Goal: Task Accomplishment & Management: Use online tool/utility

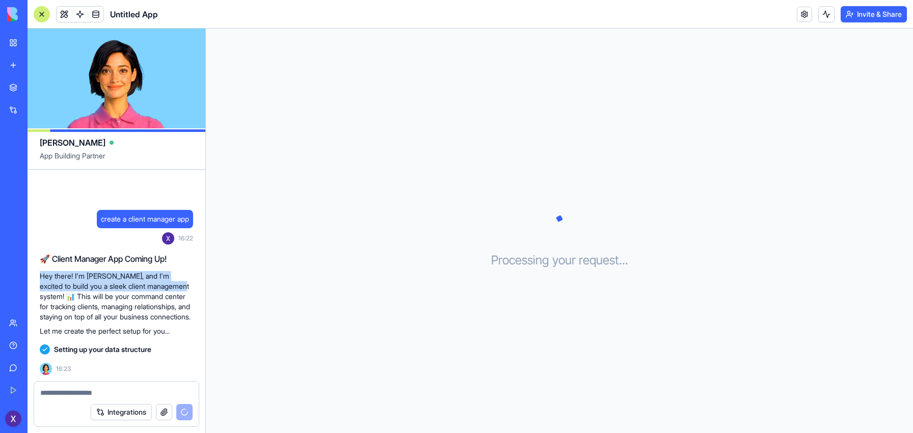
drag, startPoint x: 40, startPoint y: 268, endPoint x: 171, endPoint y: 274, distance: 131.6
click at [171, 274] on p "Hey there! I'm [PERSON_NAME], and I'm excited to build you a sleek client manag…" at bounding box center [116, 296] width 153 height 51
copy p "Hey there! I'm [PERSON_NAME], and I'm excited to build you a sleek client manag…"
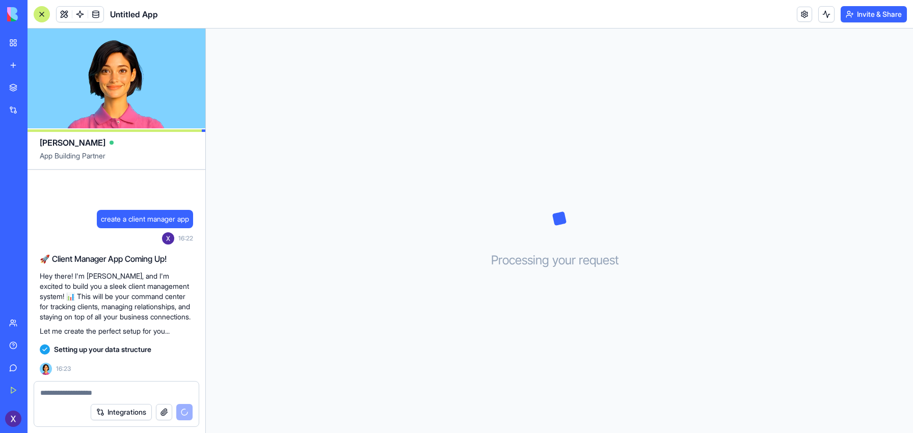
click at [105, 331] on p "Let me create the perfect setup for you..." at bounding box center [116, 331] width 153 height 10
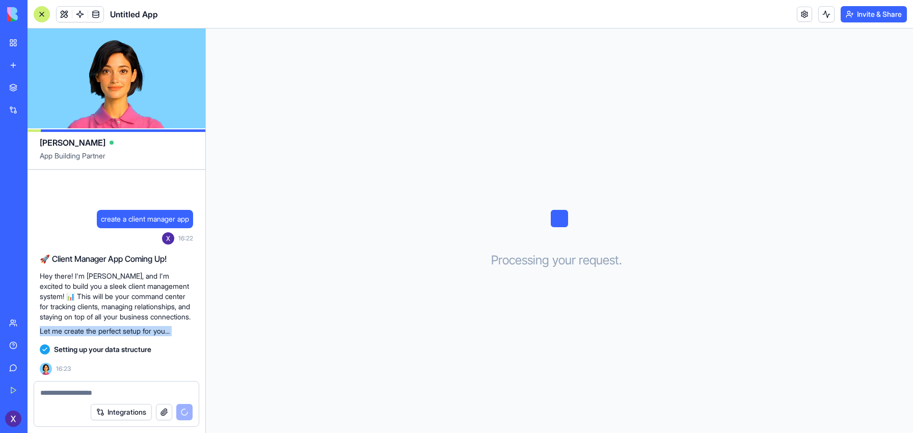
click at [105, 331] on p "Let me create the perfect setup for you..." at bounding box center [116, 331] width 153 height 10
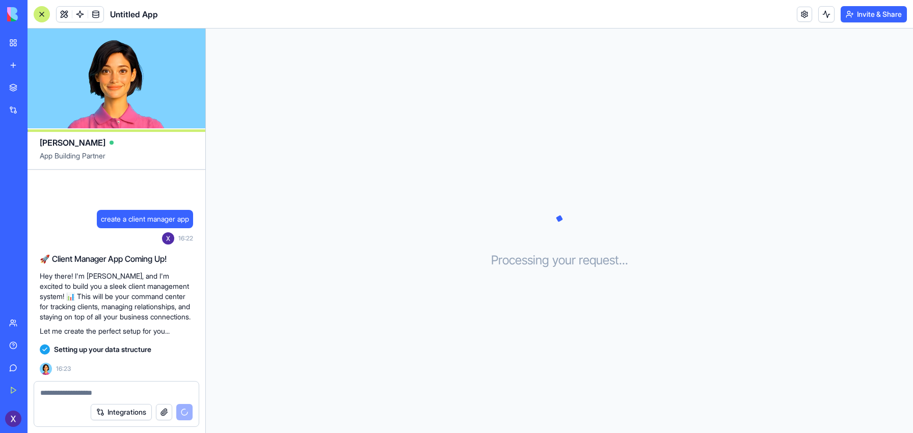
click at [105, 271] on p "Hey there! I'm [PERSON_NAME], and I'm excited to build you a sleek client manag…" at bounding box center [116, 296] width 153 height 51
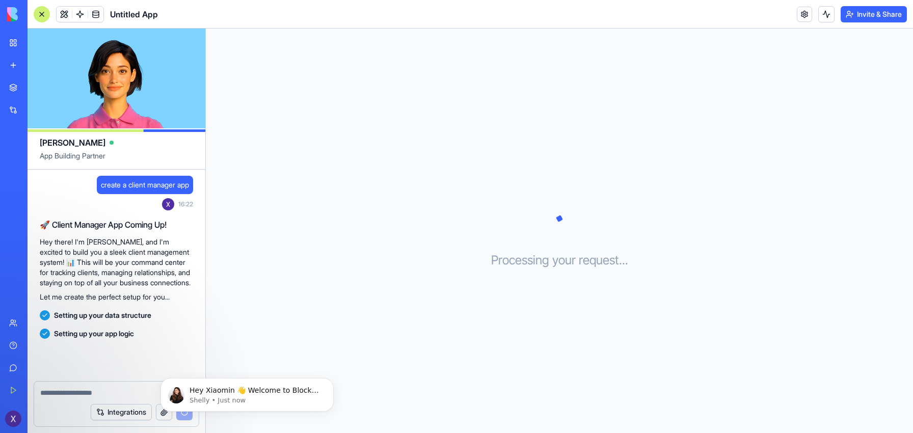
scroll to position [13, 0]
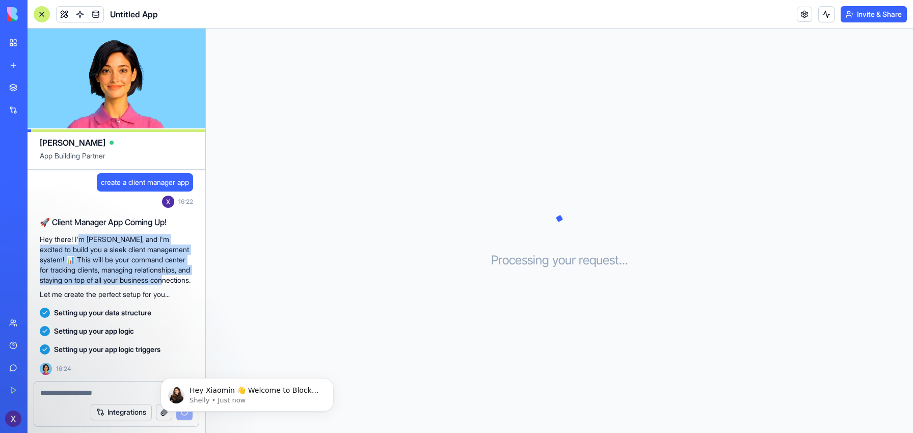
drag, startPoint x: 79, startPoint y: 228, endPoint x: 111, endPoint y: 278, distance: 58.4
click at [111, 278] on p "Hey there! I'm [PERSON_NAME], and I'm excited to build you a sleek client manag…" at bounding box center [116, 259] width 153 height 51
click at [133, 278] on p "Hey there! I'm [PERSON_NAME], and I'm excited to build you a sleek client manag…" at bounding box center [116, 259] width 153 height 51
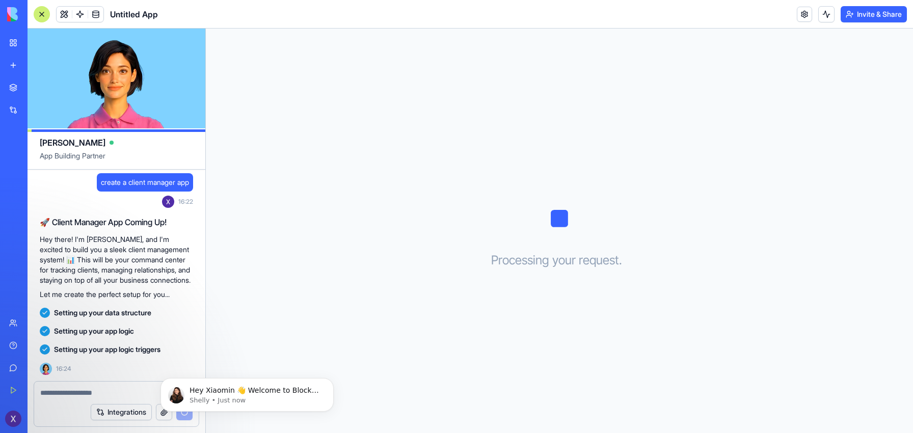
click at [176, 237] on p "Hey there! I'm [PERSON_NAME], and I'm excited to build you a sleek client manag…" at bounding box center [116, 259] width 153 height 51
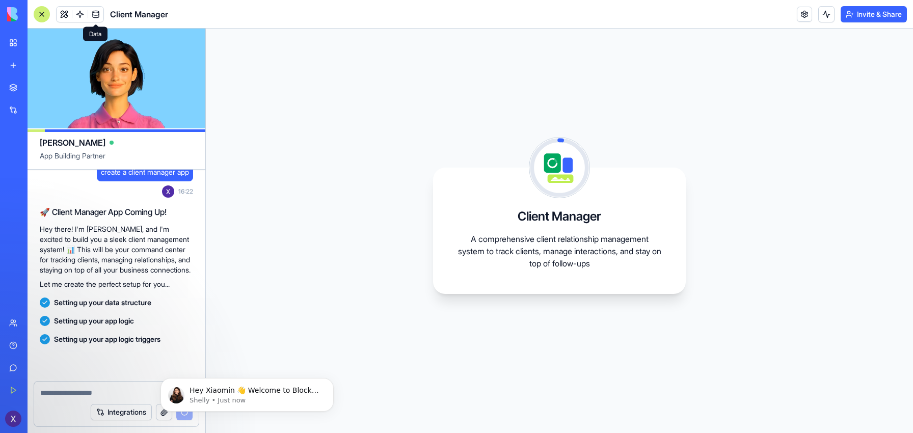
scroll to position [31, 0]
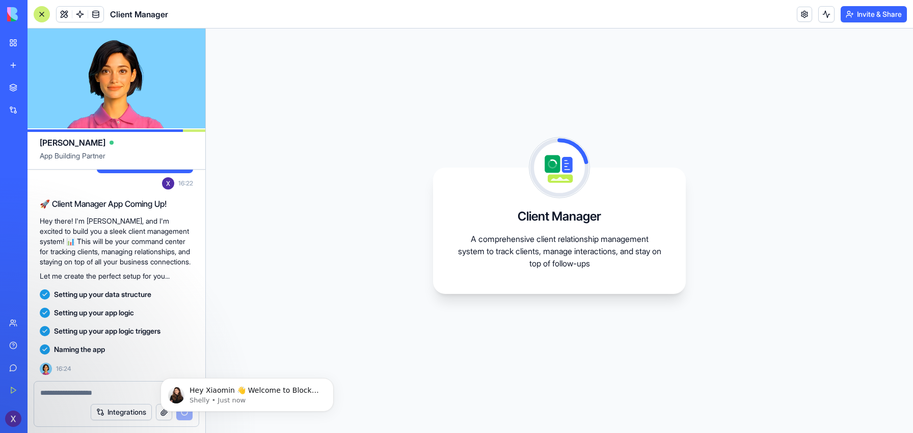
click at [500, 234] on p "A comprehensive client relationship management system to track clients, manage …" at bounding box center [559, 251] width 204 height 37
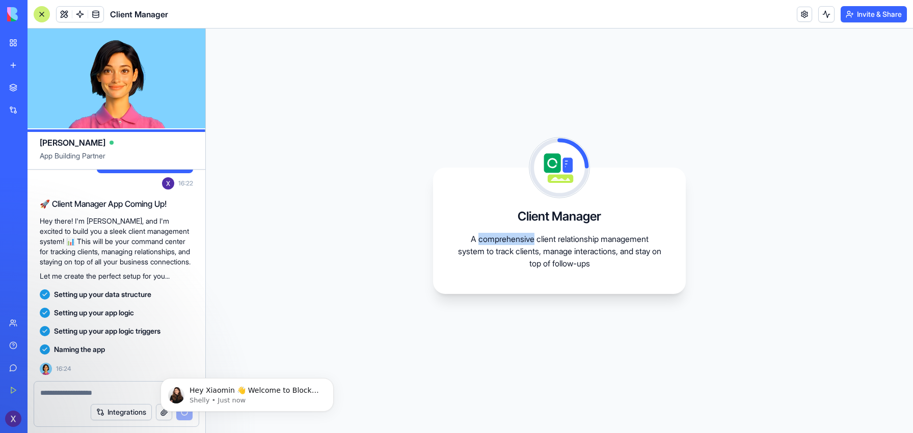
click at [500, 234] on p "A comprehensive client relationship management system to track clients, manage …" at bounding box center [559, 251] width 204 height 37
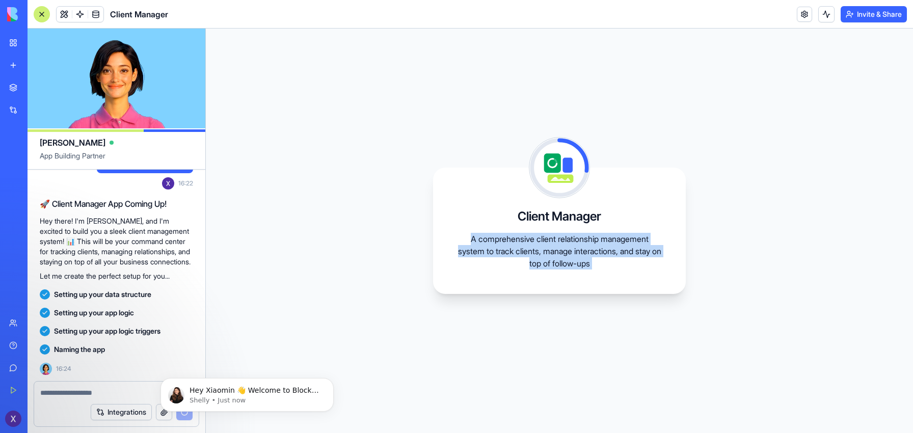
click at [500, 234] on p "A comprehensive client relationship management system to track clients, manage …" at bounding box center [559, 251] width 204 height 37
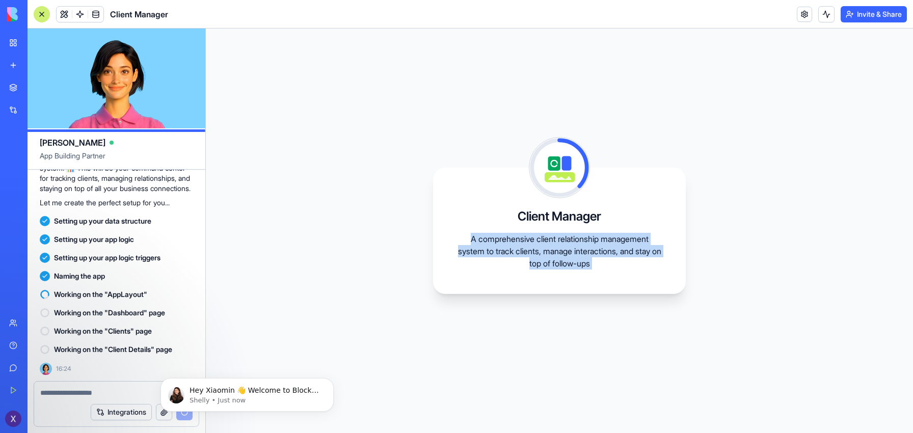
copy body "A comprehensive client relationship management system to track clients, manage …"
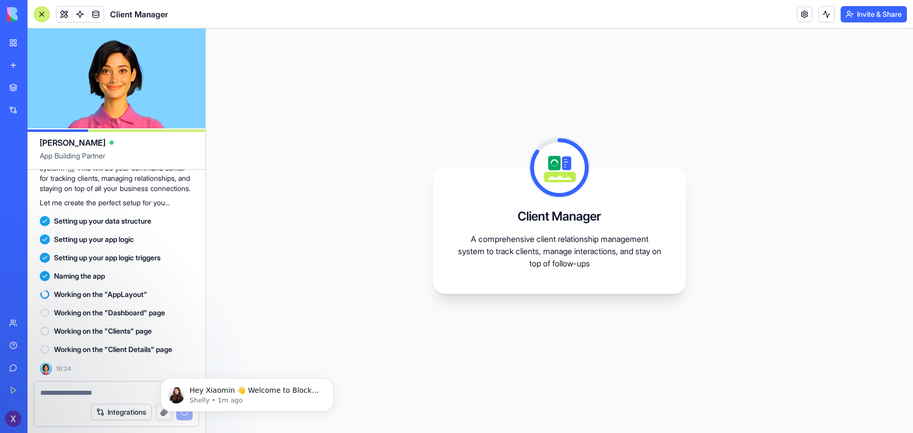
click at [69, 394] on textarea at bounding box center [116, 393] width 152 height 10
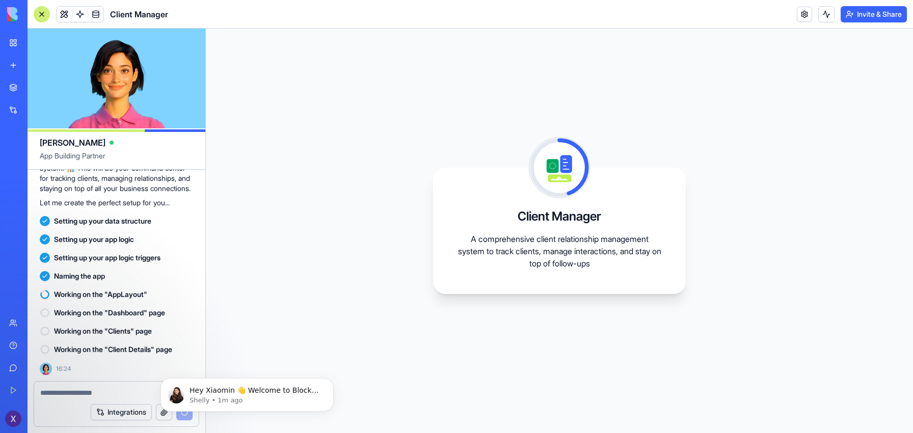
click at [856, 13] on button "Invite & Share" at bounding box center [873, 14] width 66 height 16
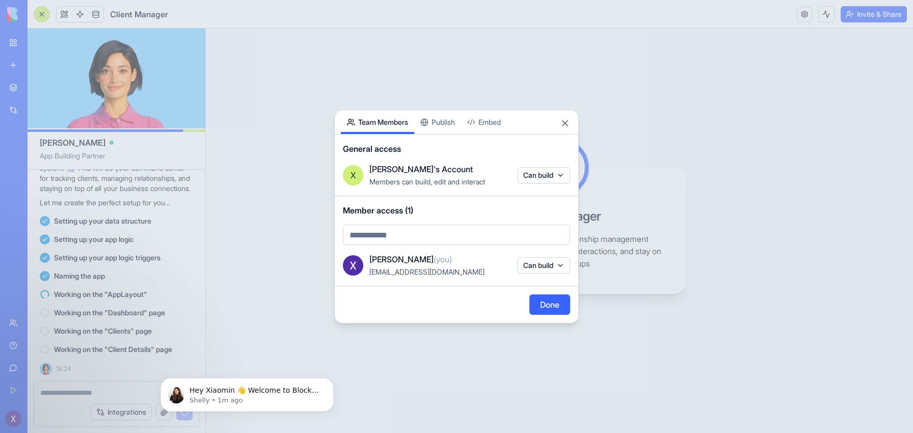
click at [437, 125] on div "Share App Team Members Publish Embed General access X Xiaomin's Account Members…" at bounding box center [456, 217] width 244 height 214
click at [393, 89] on body "BETA My Workspace New app Marketplace Integrations Recent Untitled App AI Logo …" at bounding box center [456, 216] width 913 height 433
click at [544, 261] on button "Can build" at bounding box center [544, 265] width 52 height 16
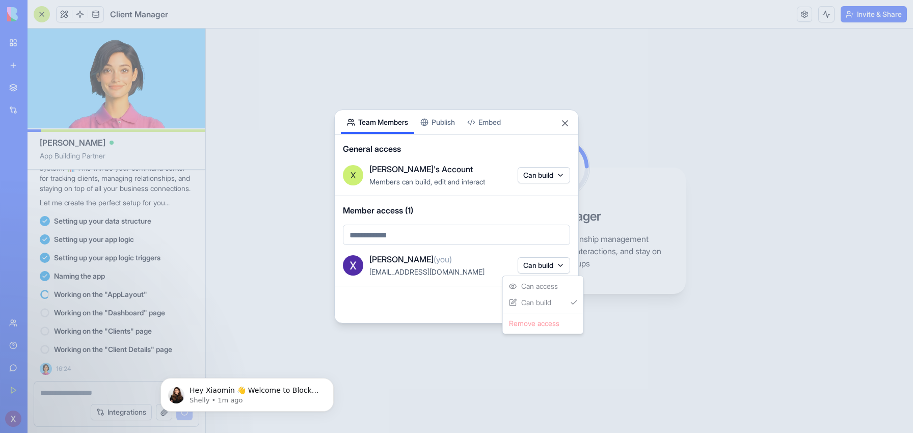
click at [544, 261] on div at bounding box center [456, 216] width 913 height 433
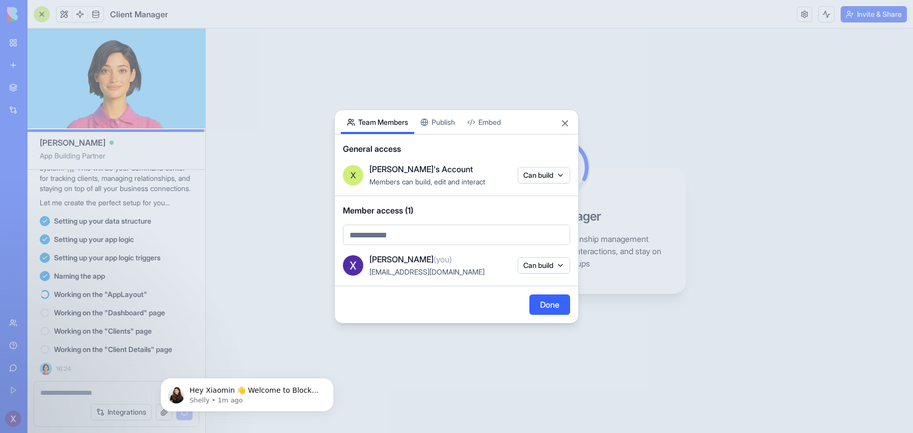
click at [385, 227] on body "BETA My Workspace New app Marketplace Integrations Recent Untitled App AI Logo …" at bounding box center [456, 216] width 913 height 433
click at [565, 120] on body "BETA My Workspace New app Marketplace Integrations Recent Untitled App AI Logo …" at bounding box center [456, 216] width 913 height 433
click at [567, 118] on button "Close" at bounding box center [565, 123] width 10 height 10
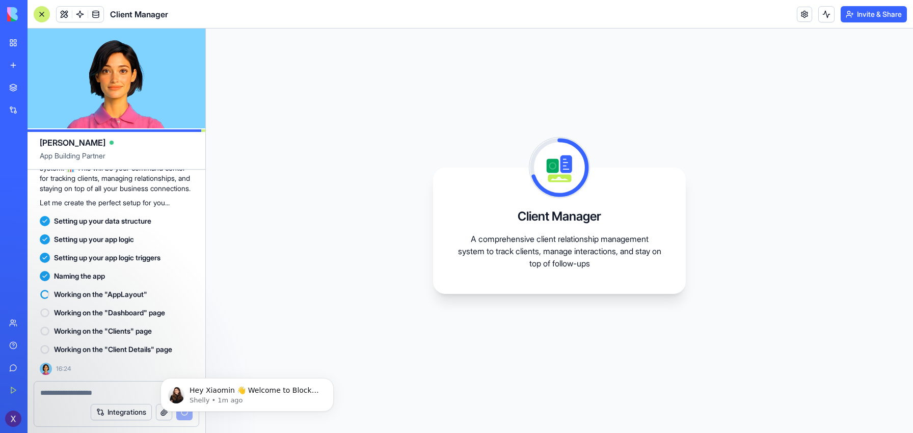
click at [669, 114] on div "Client Manager A comprehensive client relationship management system to track c…" at bounding box center [559, 231] width 707 height 404
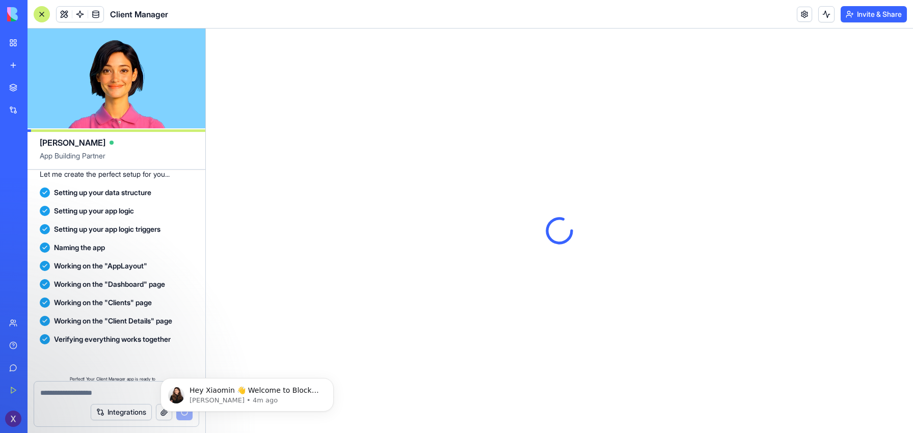
scroll to position [251, 0]
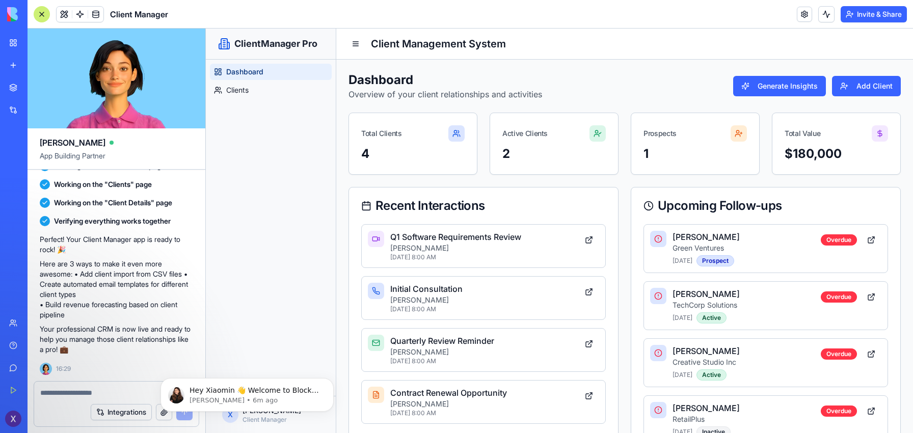
click at [273, 192] on div "Dashboard Clients" at bounding box center [271, 228] width 130 height 336
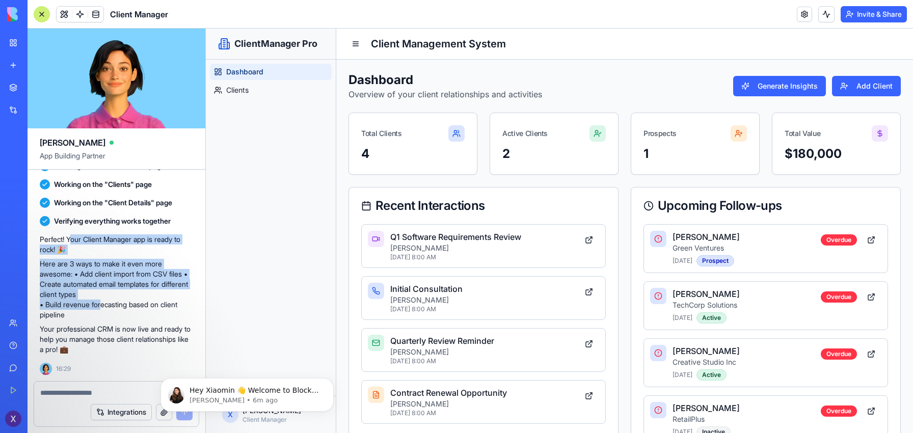
drag, startPoint x: 71, startPoint y: 239, endPoint x: 99, endPoint y: 302, distance: 68.9
click at [99, 302] on div "Perfect! Your Client Manager app is ready to rock! 🎉 Here are 3 ways to make it…" at bounding box center [116, 294] width 153 height 120
click at [113, 270] on p "Here are 3 ways to make it even more awesome: • Add client import from CSV file…" at bounding box center [116, 289] width 153 height 61
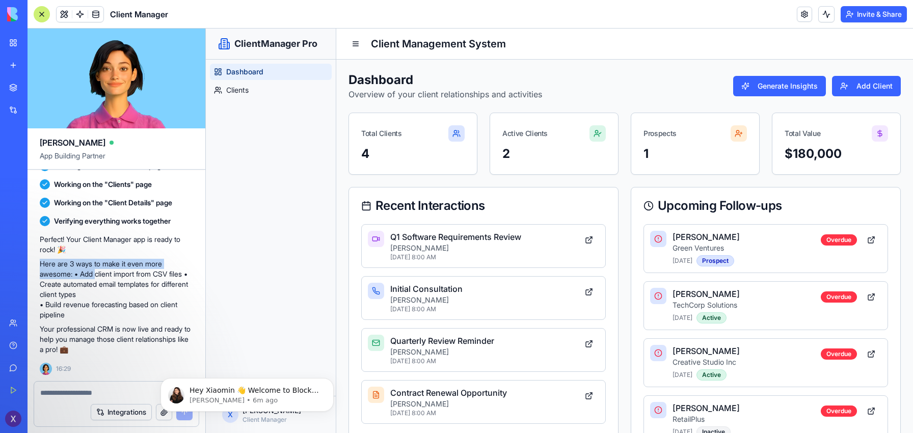
drag, startPoint x: 32, startPoint y: 263, endPoint x: 98, endPoint y: 277, distance: 67.1
click at [98, 277] on div "create a client manager app Undo 16:22 🚀 Client Manager App Coming Up! Hey ther…" at bounding box center [117, 155] width 178 height 452
click at [98, 277] on p "Here are 3 ways to make it even more awesome: • Add client import from CSV file…" at bounding box center [116, 289] width 153 height 61
drag, startPoint x: 84, startPoint y: 271, endPoint x: 123, endPoint y: 294, distance: 45.7
click at [123, 294] on p "Here are 3 ways to make it even more awesome: • Add client import from CSV file…" at bounding box center [116, 289] width 153 height 61
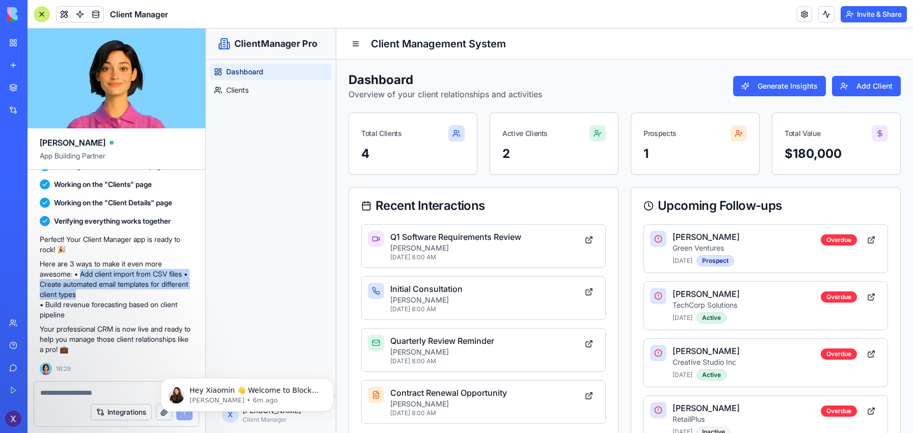
copy p "Add client import from CSV files • Create automated email templates for differe…"
click at [53, 395] on textarea at bounding box center [116, 393] width 152 height 10
paste textarea "**********"
type textarea "**********"
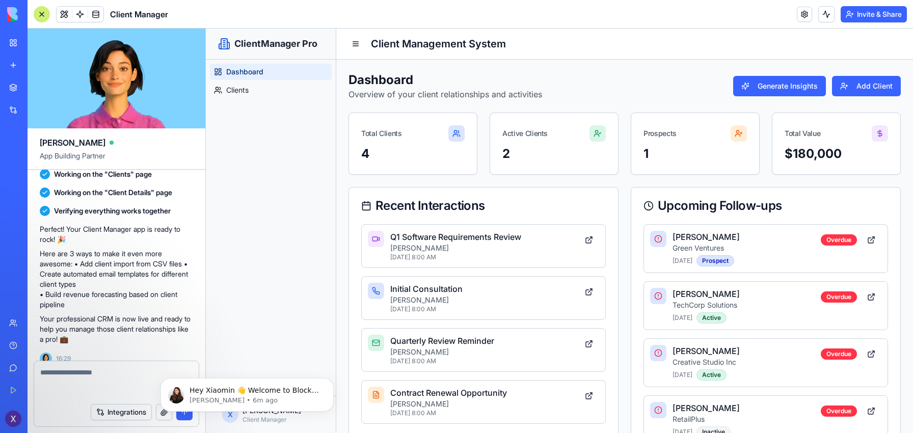
scroll to position [310, 0]
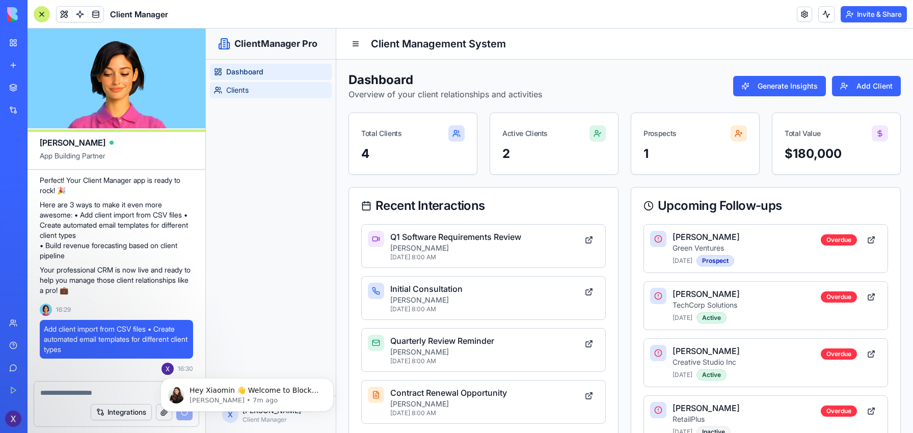
click at [266, 92] on link "Clients" at bounding box center [271, 90] width 122 height 16
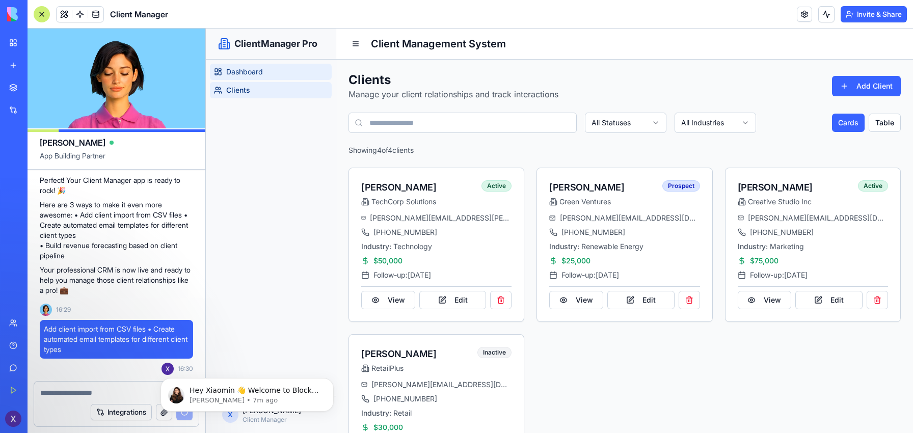
click at [272, 75] on link "Dashboard" at bounding box center [271, 72] width 122 height 16
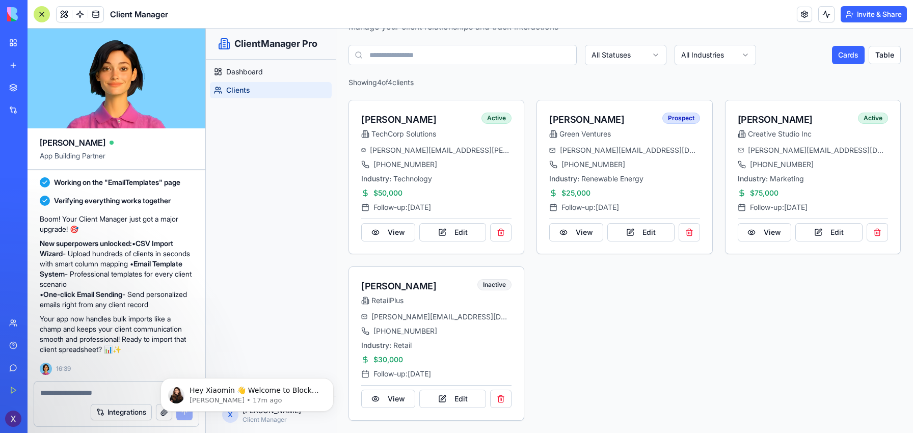
scroll to position [695, 0]
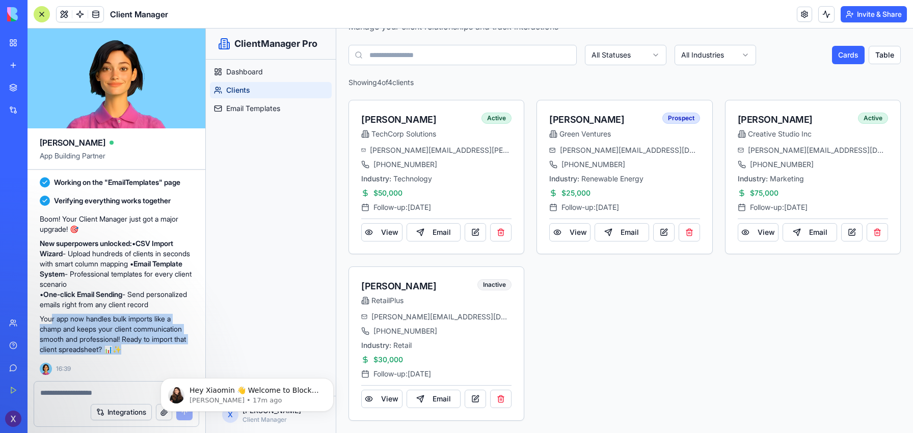
drag, startPoint x: 51, startPoint y: 318, endPoint x: 143, endPoint y: 354, distance: 99.0
click at [143, 353] on p "Your app now handles bulk imports like a champ and keeps your client communicat…" at bounding box center [116, 334] width 153 height 41
click at [143, 354] on p "Your app now handles bulk imports like a champ and keeps your client communicat…" at bounding box center [116, 334] width 153 height 41
drag, startPoint x: 164, startPoint y: 355, endPoint x: 51, endPoint y: 297, distance: 126.7
click at [51, 297] on div "Boom! Your Client Manager just got a major upgrade! 🎯 New superpowers unlocked:…" at bounding box center [116, 284] width 153 height 149
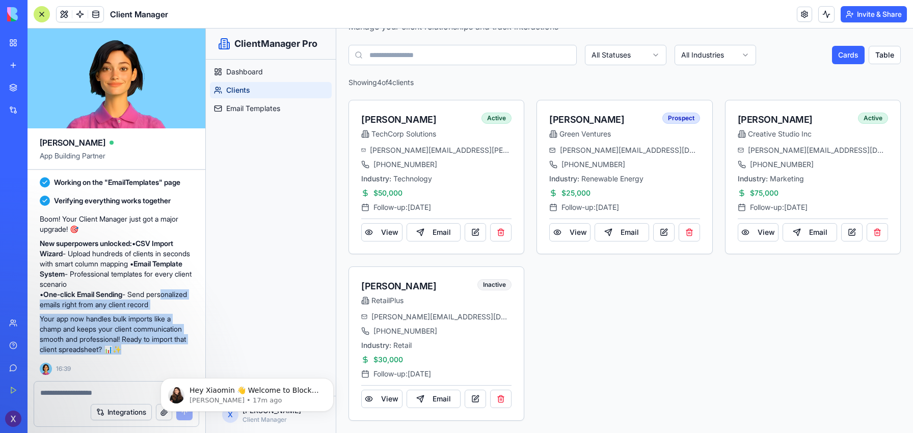
scroll to position [0, 0]
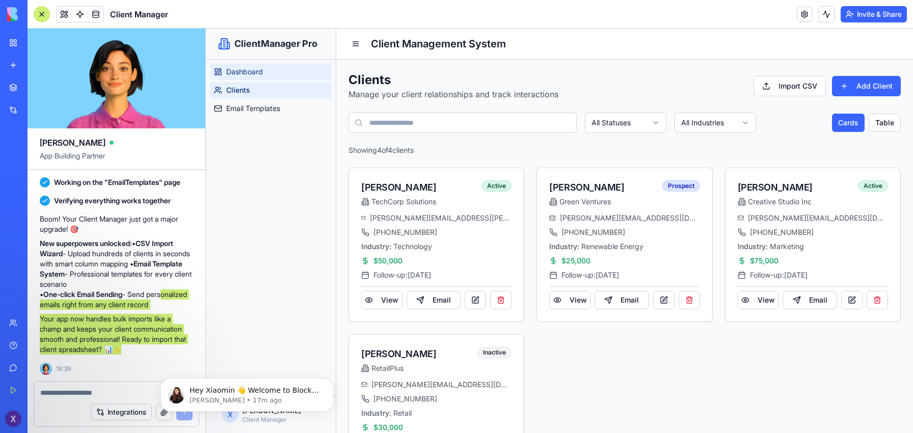
click at [244, 67] on span "Dashboard" at bounding box center [244, 72] width 37 height 10
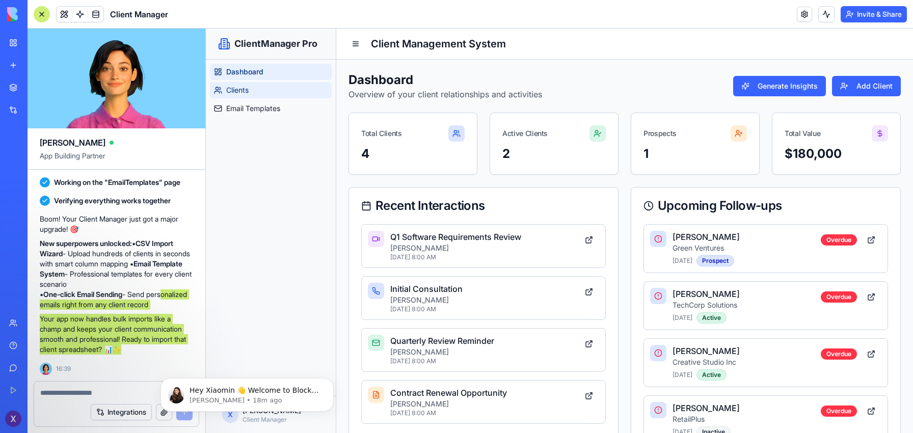
click at [282, 87] on link "Clients" at bounding box center [271, 90] width 122 height 16
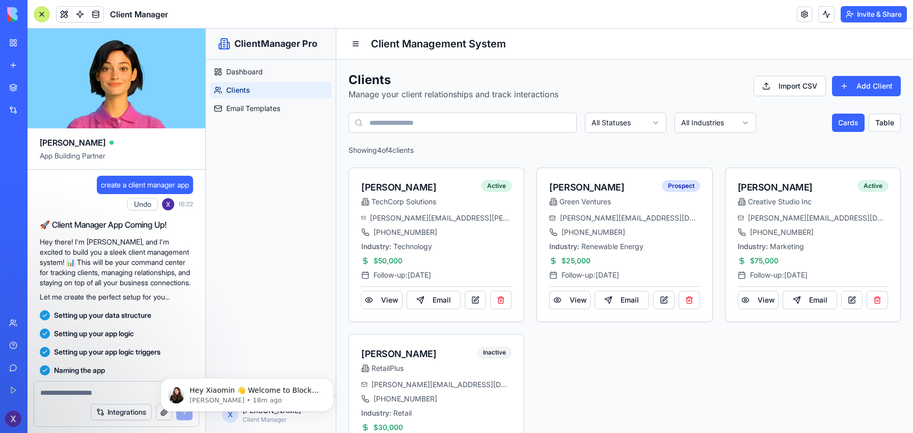
click at [125, 186] on span "create a client manager app" at bounding box center [145, 185] width 88 height 10
copy span "create a client manager app"
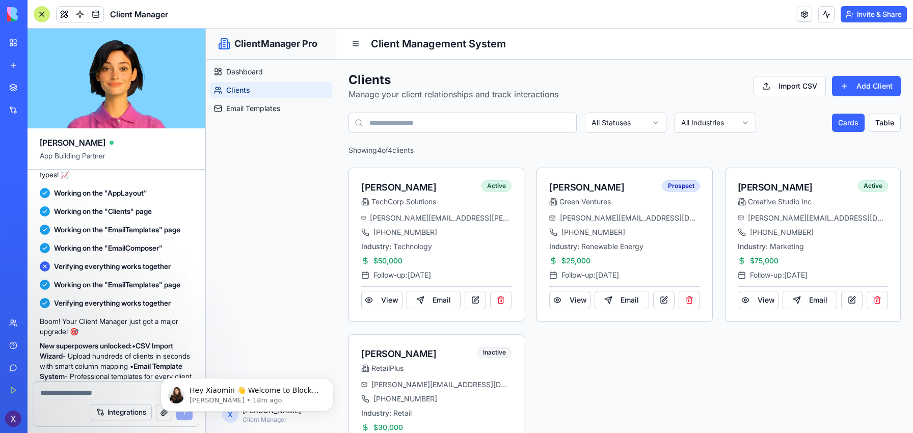
scroll to position [695, 0]
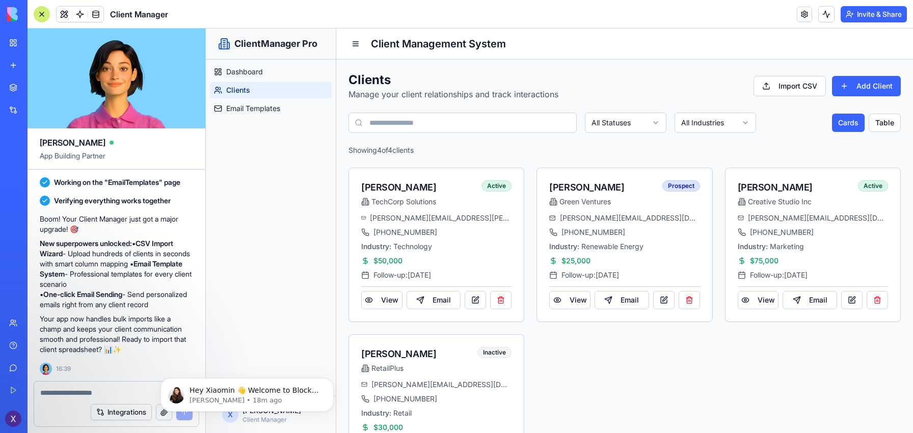
drag, startPoint x: 34, startPoint y: 251, endPoint x: 125, endPoint y: 277, distance: 95.3
click at [276, 114] on link "Email Templates" at bounding box center [271, 108] width 122 height 16
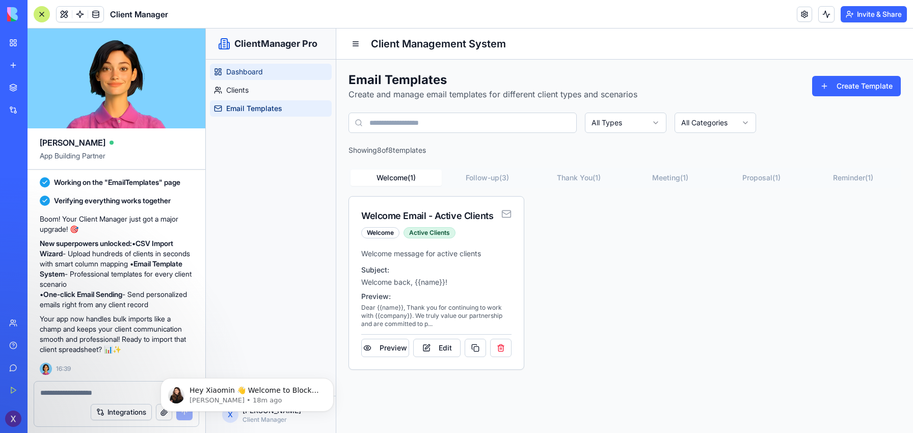
click at [259, 76] on span "Dashboard" at bounding box center [244, 72] width 37 height 10
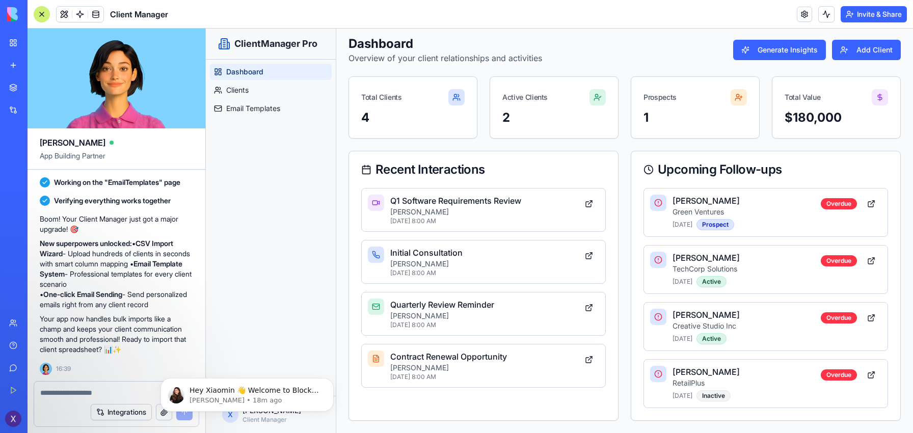
scroll to position [24, 0]
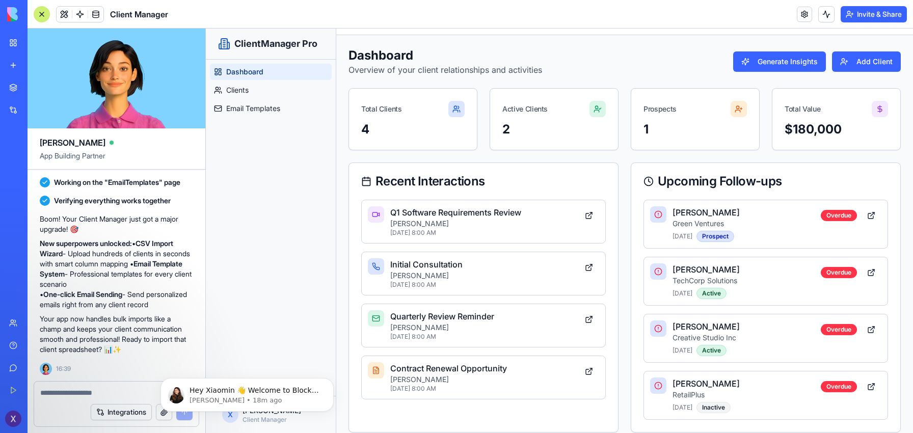
click at [108, 297] on p "New superpowers unlocked: • CSV Import Wizard - Upload hundreds of clients in s…" at bounding box center [116, 273] width 153 height 71
click at [107, 294] on p "New superpowers unlocked: • CSV Import Wizard - Upload hundreds of clients in s…" at bounding box center [116, 273] width 153 height 71
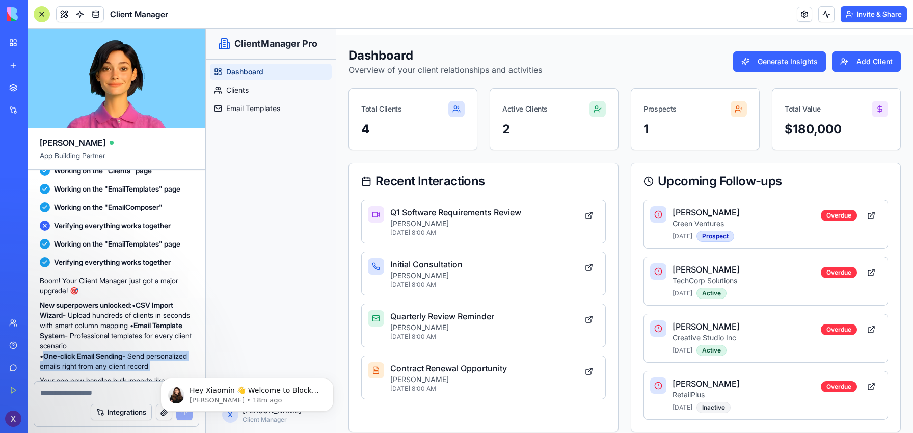
scroll to position [695, 0]
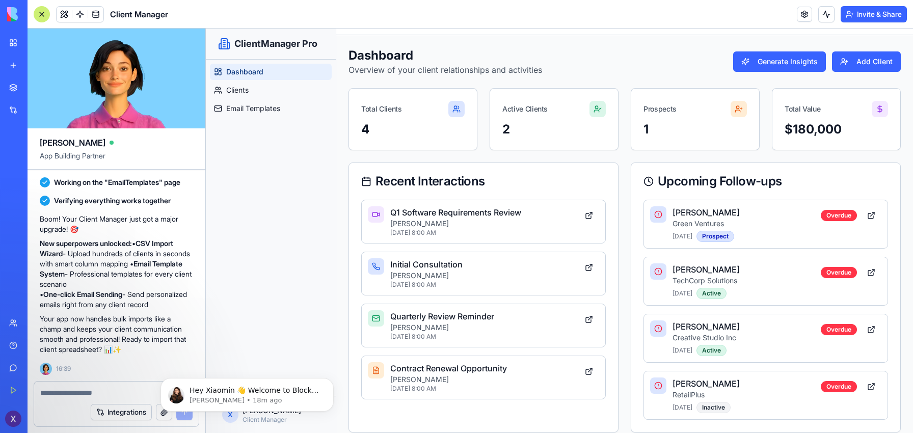
click at [111, 255] on p "New superpowers unlocked: • CSV Import Wizard - Upload hundreds of clients in s…" at bounding box center [116, 273] width 153 height 71
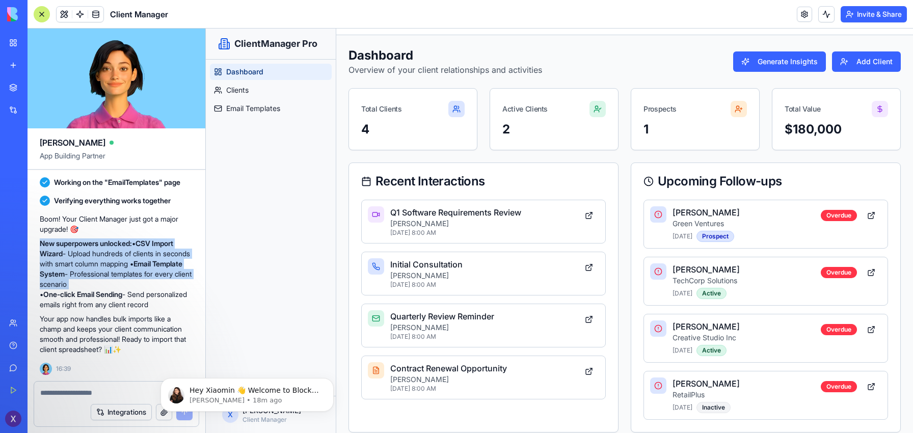
click at [111, 255] on p "New superpowers unlocked: • CSV Import Wizard - Upload hundreds of clients in s…" at bounding box center [116, 273] width 153 height 71
click at [120, 246] on p "New superpowers unlocked: • CSV Import Wizard - Upload hundreds of clients in s…" at bounding box center [116, 273] width 153 height 71
drag, startPoint x: 41, startPoint y: 233, endPoint x: 131, endPoint y: 274, distance: 98.9
click at [131, 274] on p "New superpowers unlocked: • CSV Import Wizard - Upload hundreds of clients in s…" at bounding box center [116, 273] width 153 height 71
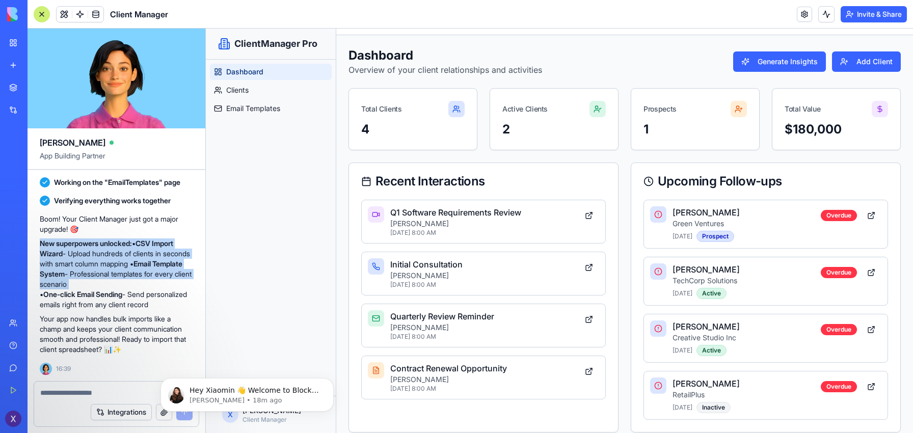
drag, startPoint x: 141, startPoint y: 271, endPoint x: 144, endPoint y: 241, distance: 30.7
click at [144, 241] on p "New superpowers unlocked: • CSV Import Wizard - Upload hundreds of clients in s…" at bounding box center [116, 273] width 153 height 71
click at [161, 242] on p "New superpowers unlocked: • CSV Import Wizard - Upload hundreds of clients in s…" at bounding box center [116, 273] width 153 height 71
drag, startPoint x: 140, startPoint y: 274, endPoint x: 43, endPoint y: 234, distance: 104.8
click at [43, 238] on p "New superpowers unlocked: • CSV Import Wizard - Upload hundreds of clients in s…" at bounding box center [116, 273] width 153 height 71
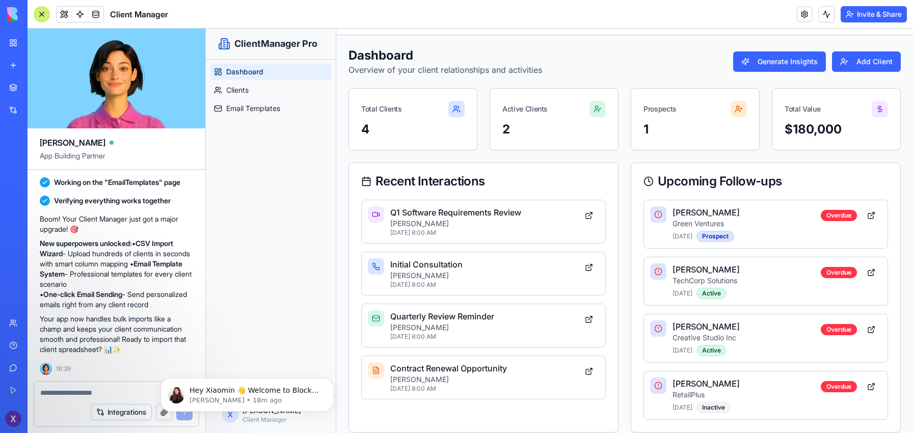
click at [133, 290] on p "New superpowers unlocked: • CSV Import Wizard - Upload hundreds of clients in s…" at bounding box center [116, 273] width 153 height 71
click at [161, 300] on p "New superpowers unlocked: • CSV Import Wizard - Upload hundreds of clients in s…" at bounding box center [116, 273] width 153 height 71
drag, startPoint x: 161, startPoint y: 303, endPoint x: 33, endPoint y: 230, distance: 147.6
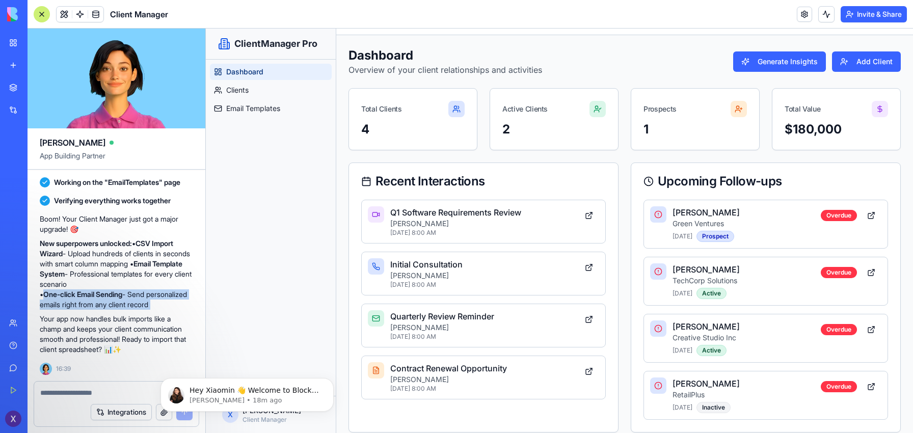
click at [132, 261] on p "New superpowers unlocked: • CSV Import Wizard - Upload hundreds of clients in s…" at bounding box center [116, 273] width 153 height 71
click at [441, 221] on p "[PERSON_NAME]" at bounding box center [482, 224] width 184 height 10
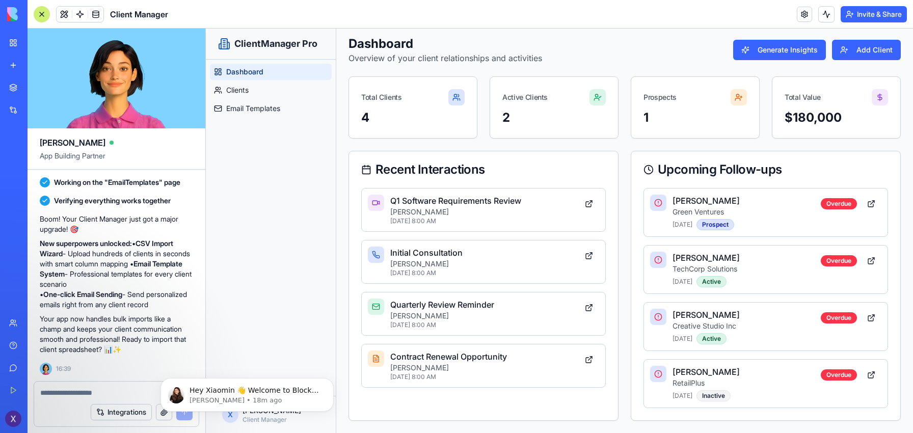
scroll to position [35, 0]
click at [737, 104] on div at bounding box center [738, 98] width 16 height 16
click at [739, 99] on icon at bounding box center [737, 100] width 5 height 2
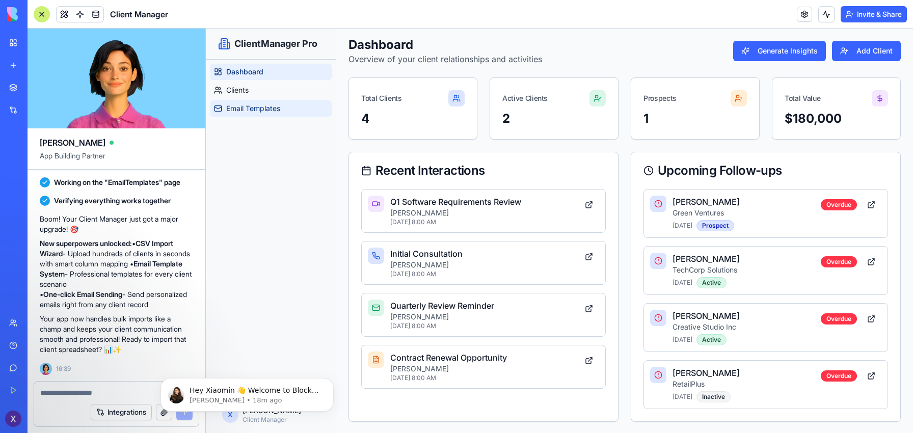
click at [238, 101] on link "Email Templates" at bounding box center [271, 108] width 122 height 16
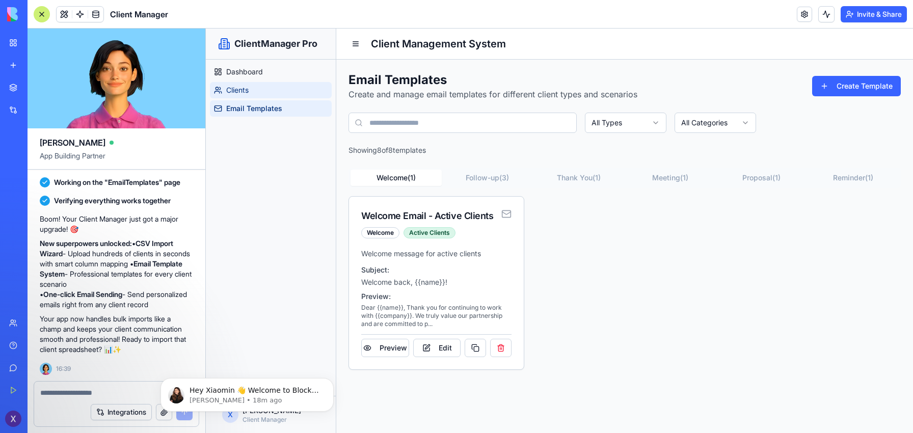
click at [242, 93] on span "Clients" at bounding box center [237, 90] width 22 height 10
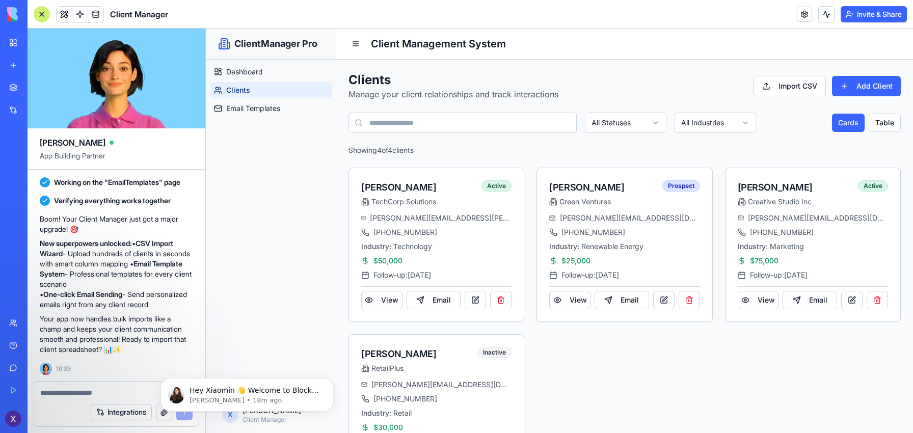
click at [528, 123] on input at bounding box center [462, 123] width 228 height 20
click at [883, 123] on button "Table" at bounding box center [884, 123] width 32 height 18
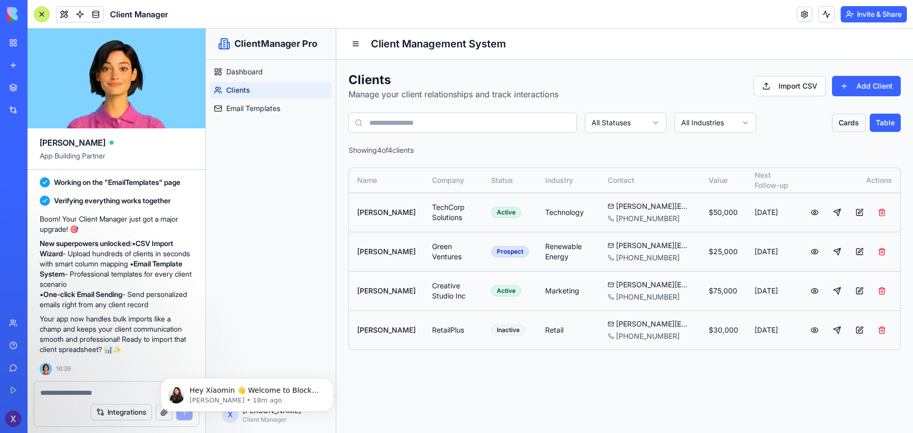
click at [842, 123] on button "Cards" at bounding box center [849, 123] width 34 height 18
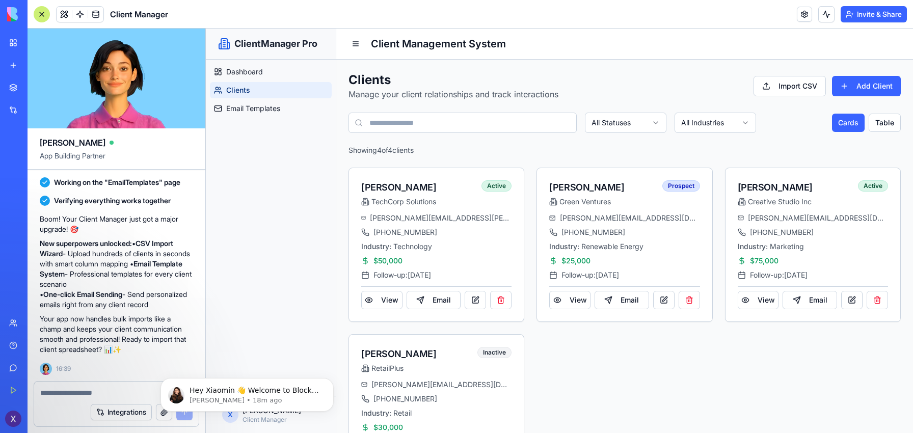
click at [447, 113] on input at bounding box center [462, 123] width 228 height 20
click at [489, 80] on h1 "Clients" at bounding box center [453, 80] width 210 height 16
click at [485, 95] on p "Manage your client relationships and track interactions" at bounding box center [453, 94] width 210 height 12
click at [487, 93] on p "Manage your client relationships and track interactions" at bounding box center [453, 94] width 210 height 12
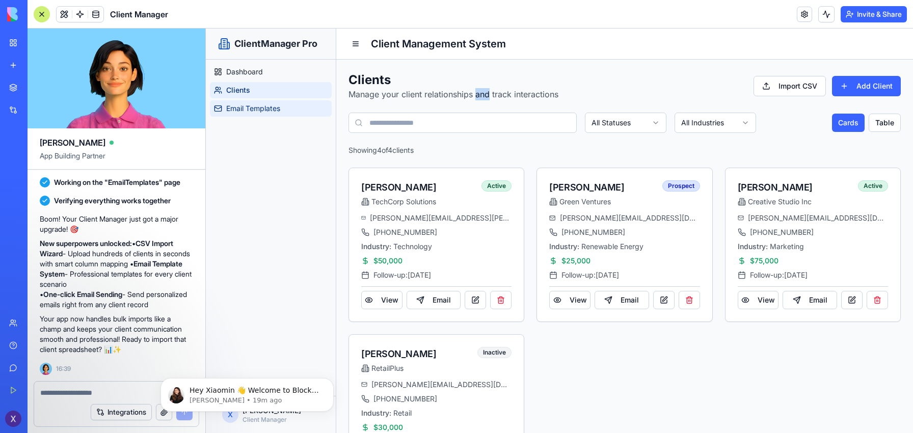
click at [264, 114] on link "Email Templates" at bounding box center [271, 108] width 122 height 16
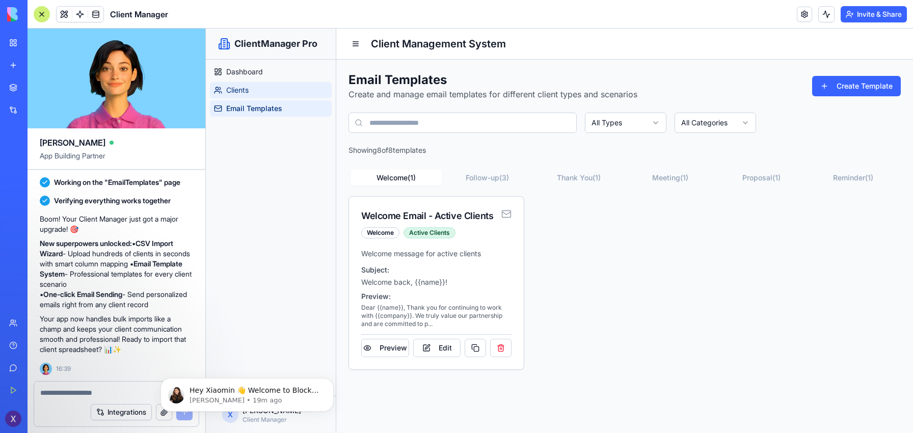
click at [269, 94] on link "Clients" at bounding box center [271, 90] width 122 height 16
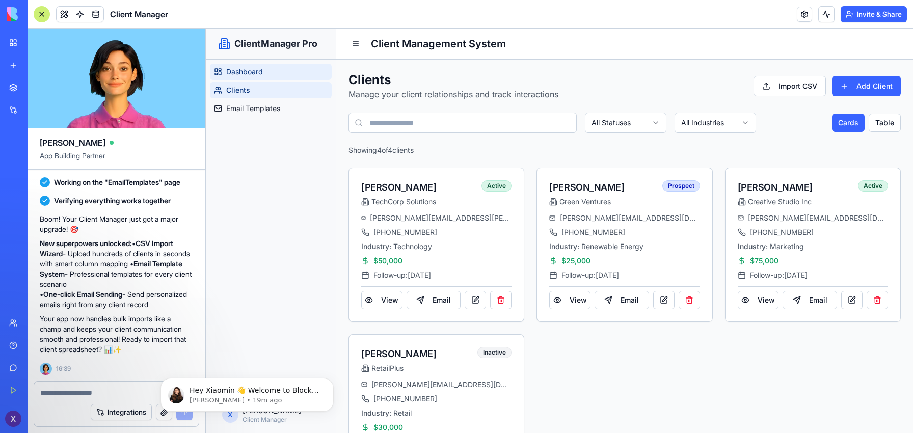
click at [270, 71] on link "Dashboard" at bounding box center [271, 72] width 122 height 16
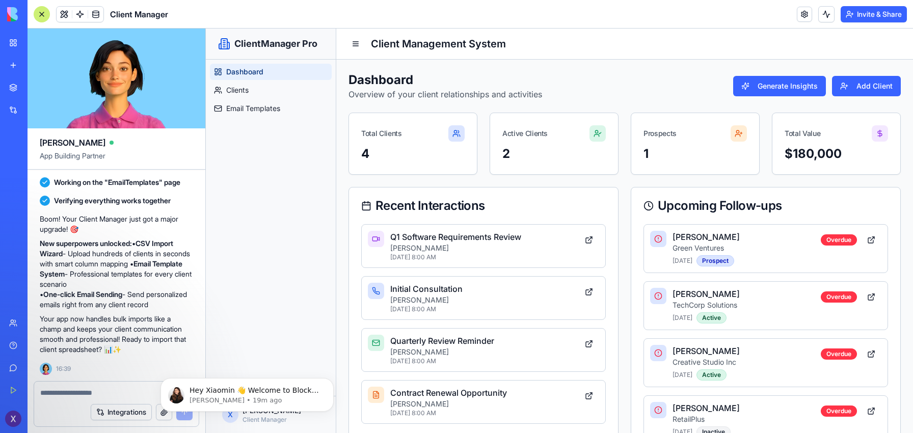
click at [459, 130] on icon at bounding box center [456, 133] width 8 height 8
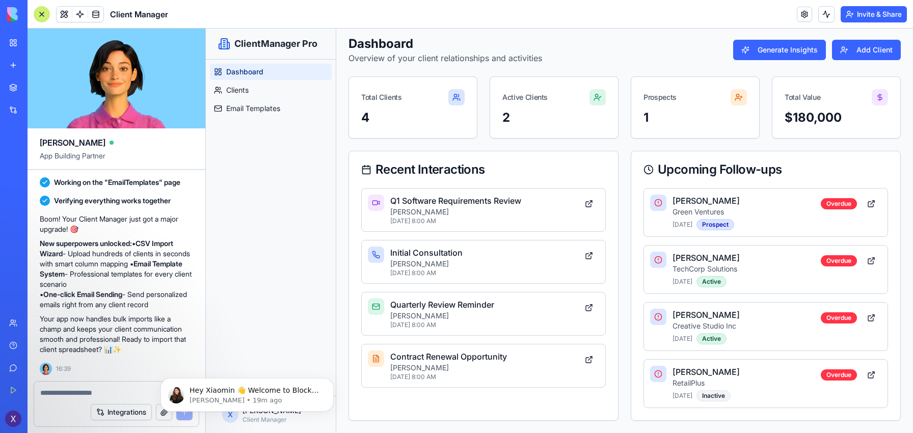
click at [661, 204] on circle at bounding box center [658, 202] width 7 height 7
click at [237, 68] on span "Dashboard" at bounding box center [244, 72] width 37 height 10
click at [240, 95] on link "Clients" at bounding box center [271, 90] width 122 height 16
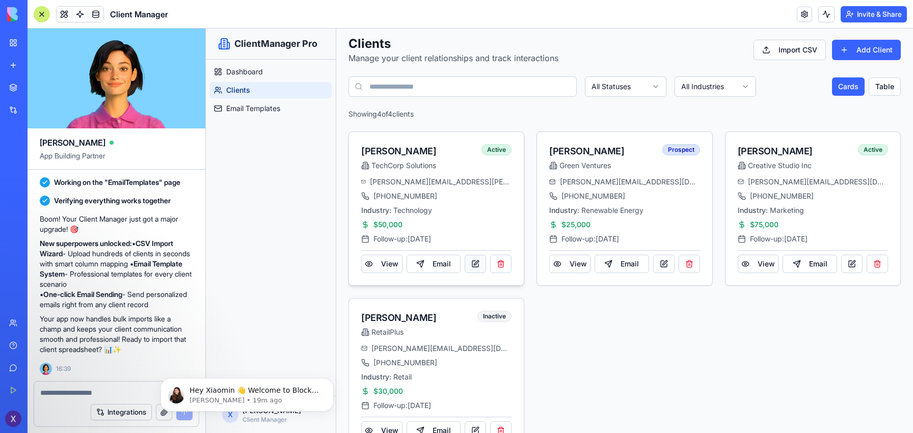
click at [472, 266] on button at bounding box center [475, 264] width 21 height 18
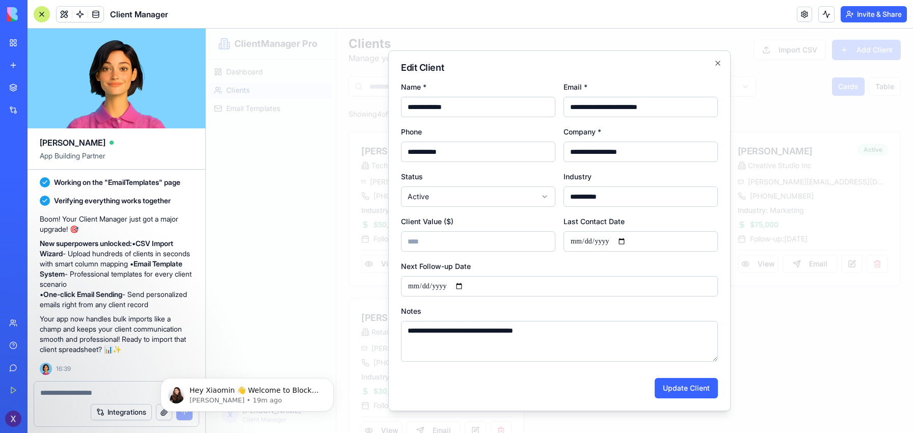
click at [289, 184] on div at bounding box center [559, 231] width 707 height 404
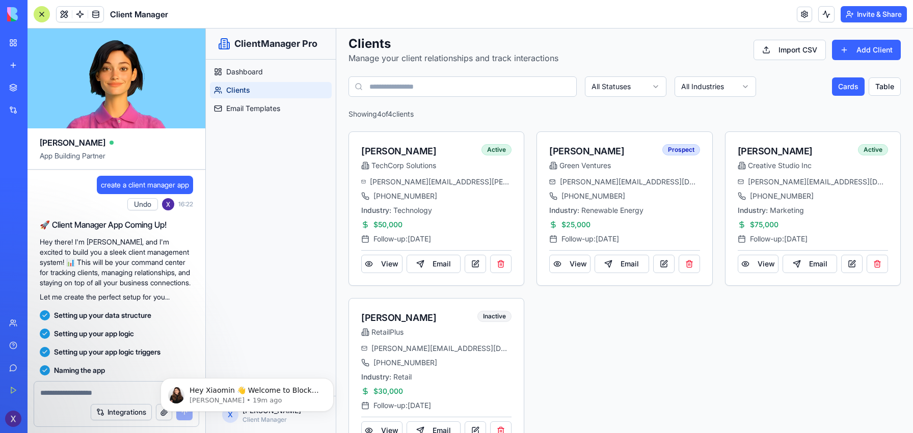
click at [117, 181] on span "create a client manager app" at bounding box center [145, 185] width 88 height 10
copy span "create a client manager app"
